Goal: Check status: Check status

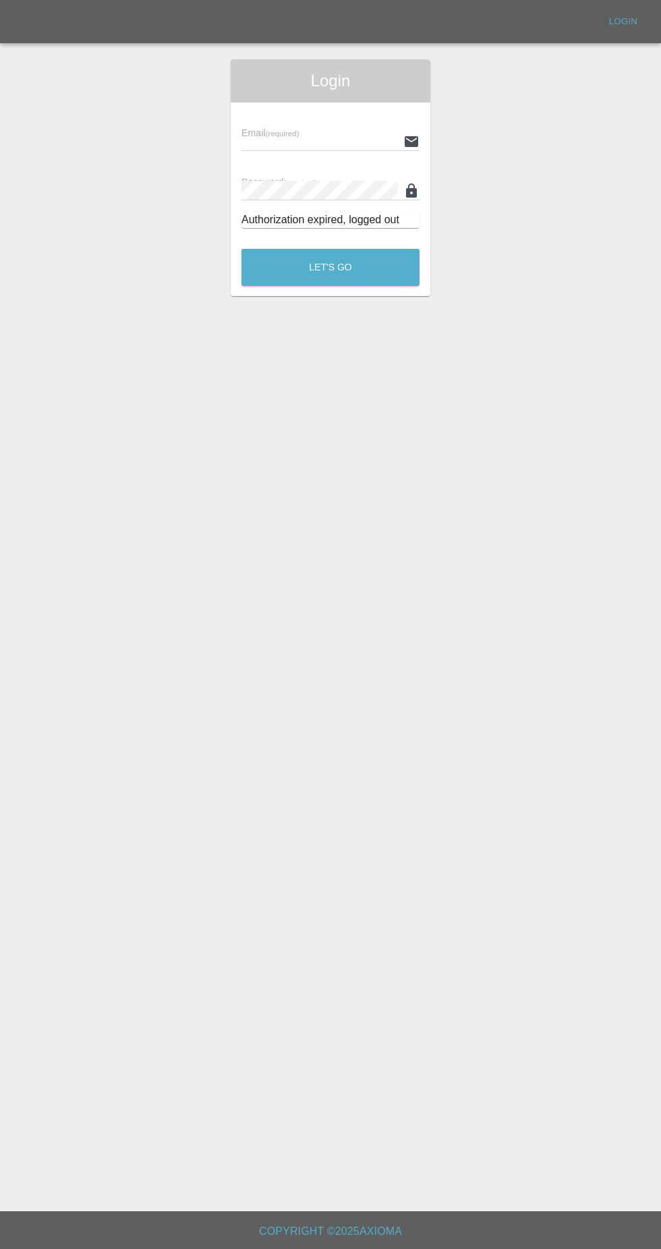
click at [331, 142] on input "text" at bounding box center [319, 142] width 156 height 20
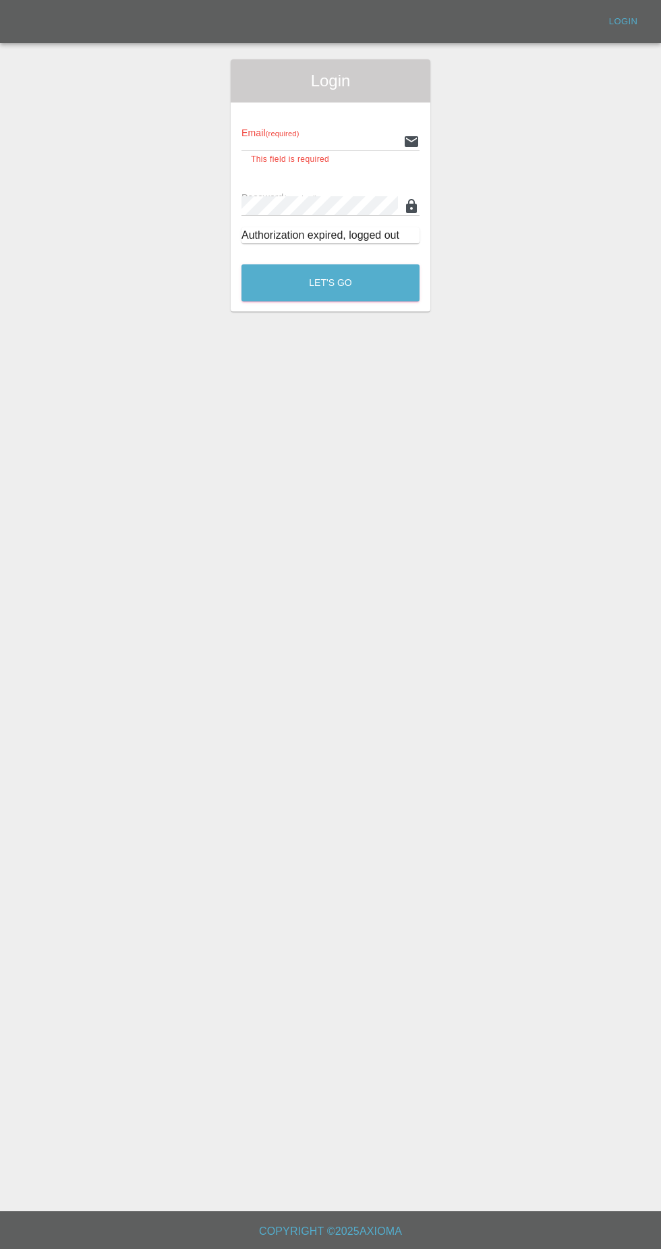
type input "[EMAIL_ADDRESS][DOMAIN_NAME]"
click at [241, 264] on button "Let's Go" at bounding box center [330, 282] width 178 height 37
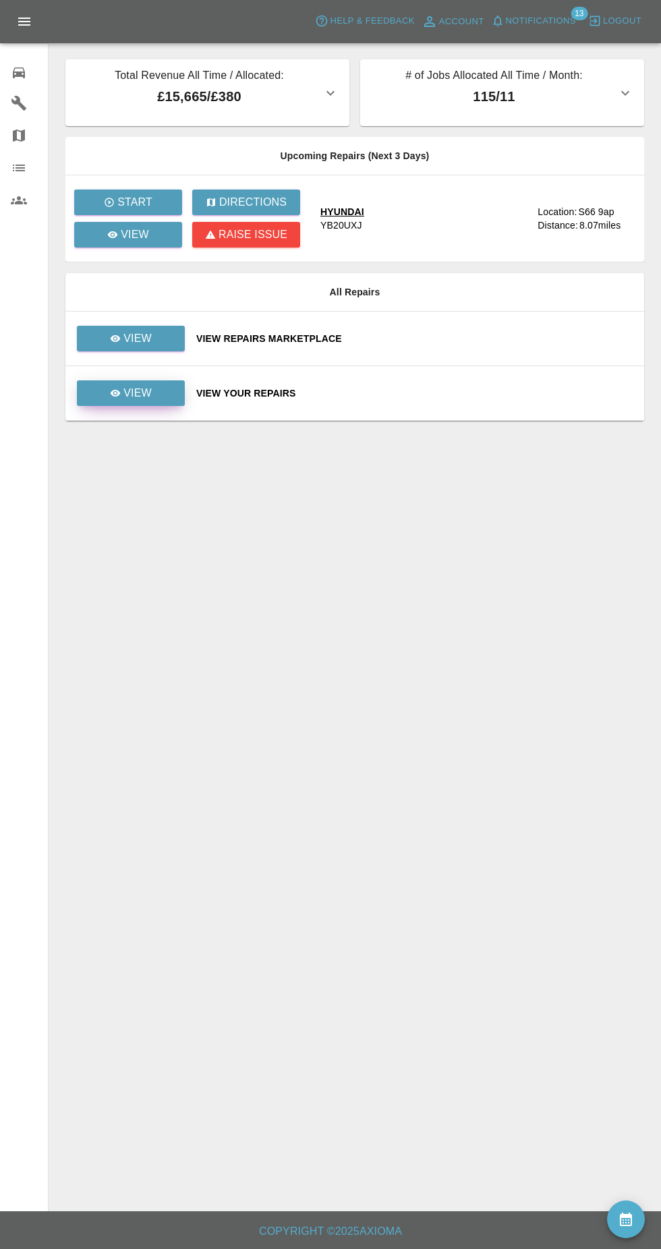
click at [164, 397] on link "View" at bounding box center [131, 393] width 108 height 26
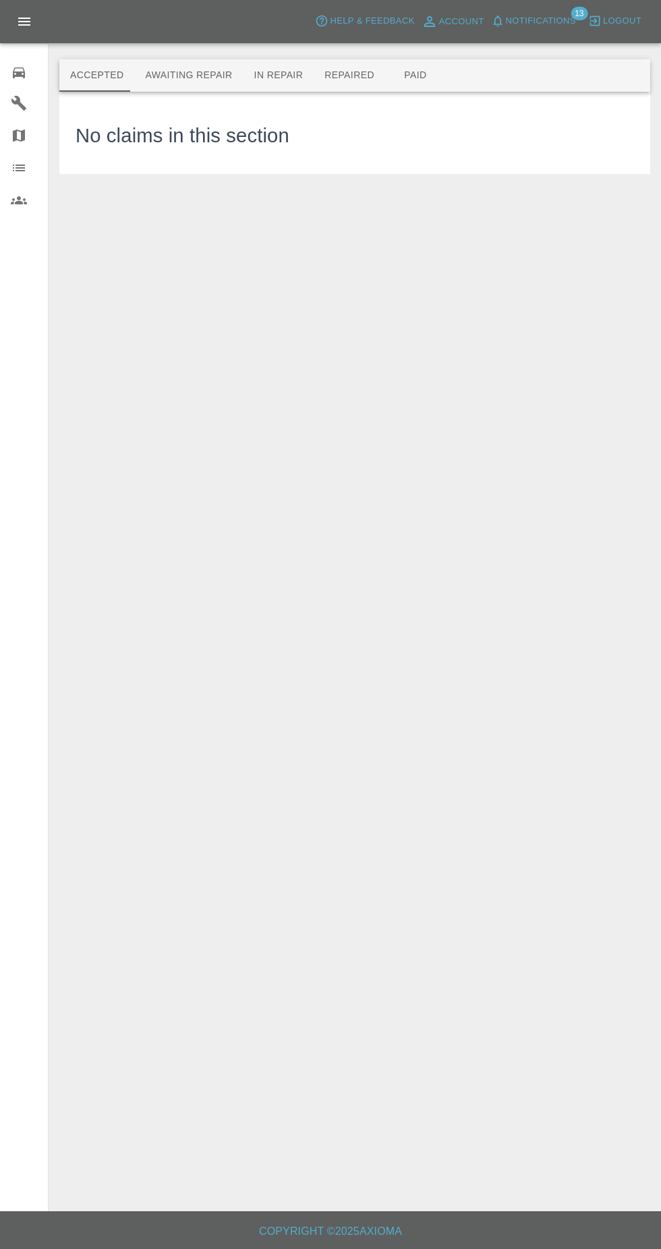
click at [206, 75] on button "Awaiting Repair" at bounding box center [188, 75] width 109 height 32
